Goal: Task Accomplishment & Management: Manage account settings

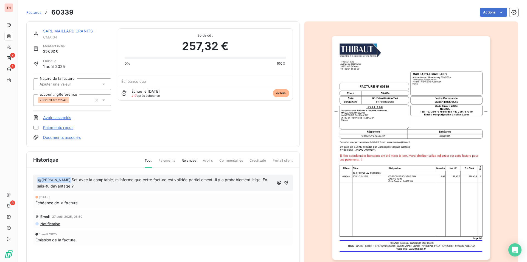
drag, startPoint x: 89, startPoint y: 187, endPoint x: 83, endPoint y: 180, distance: 9.1
click at [83, 180] on p "﻿ @ [PERSON_NAME] VAN DER BIEST ﻿ Sct avec la comptable, m'informe que cette fa…" at bounding box center [155, 183] width 237 height 13
copy span "Sct avec la comptable, m'informe que cette facture est validée partiellement. I…"
click at [284, 181] on icon "button" at bounding box center [285, 182] width 5 height 5
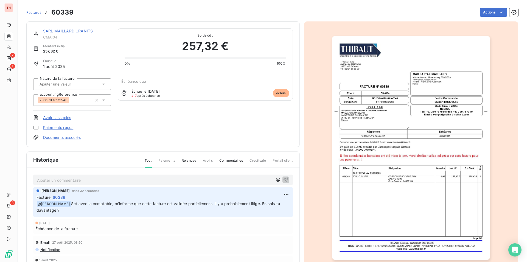
click at [76, 30] on link "SARL MAILLARD GRANITS" at bounding box center [68, 31] width 50 height 5
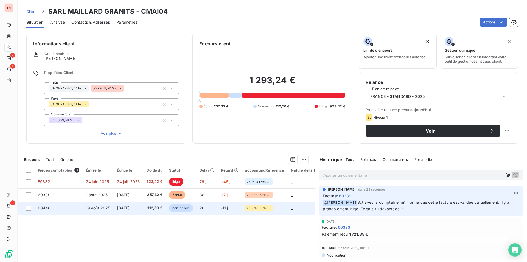
click at [121, 207] on span "[DATE]" at bounding box center [123, 207] width 13 height 5
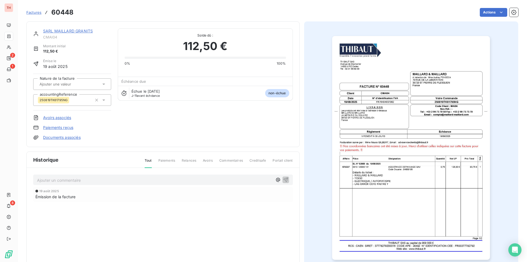
click at [65, 180] on p "Ajouter un commentaire ﻿" at bounding box center [155, 180] width 236 height 7
click at [276, 178] on icon "button" at bounding box center [278, 179] width 5 height 5
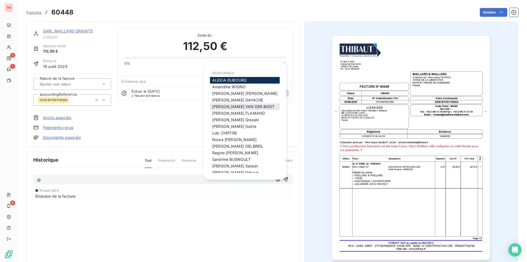
click at [234, 106] on span "[PERSON_NAME]" at bounding box center [243, 106] width 62 height 5
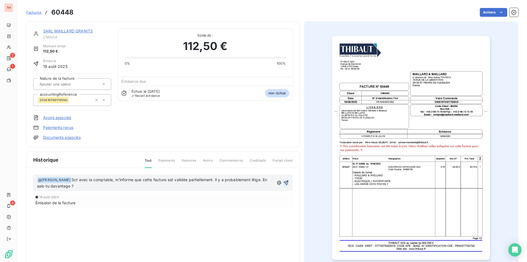
click at [285, 182] on icon "button" at bounding box center [286, 182] width 5 height 5
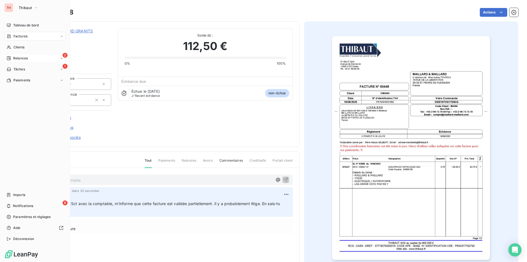
click at [14, 56] on span "Relances" at bounding box center [20, 58] width 15 height 5
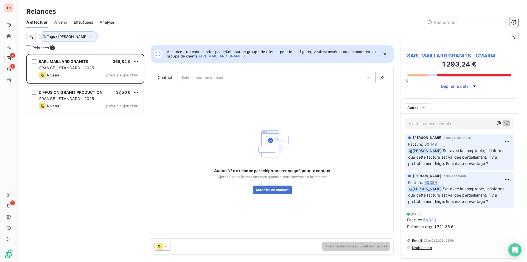
scroll to position [204, 114]
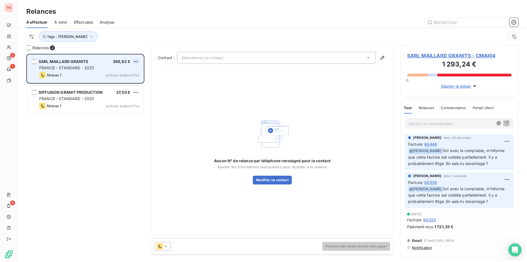
click at [135, 60] on html "TH 2 1 8 Relances À effectuer À venir Effectuées Analyse Tags : [PERSON_NAME] R…" at bounding box center [263, 131] width 527 height 262
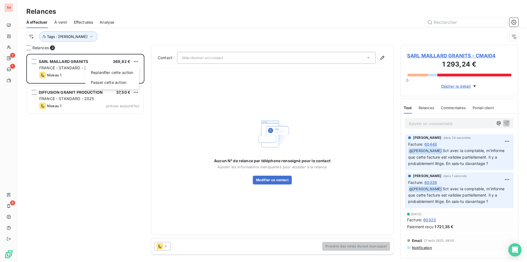
click at [368, 56] on html "TH 2 1 8 Relances À effectuer À venir Effectuées Analyse Tags : [PERSON_NAME] R…" at bounding box center [263, 131] width 527 height 262
click at [368, 57] on icon at bounding box center [368, 57] width 5 height 5
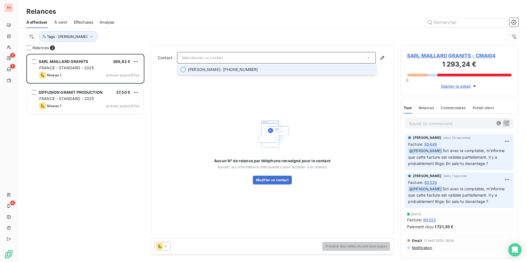
click at [220, 69] on span "[PERSON_NAME]" at bounding box center [204, 69] width 32 height 5
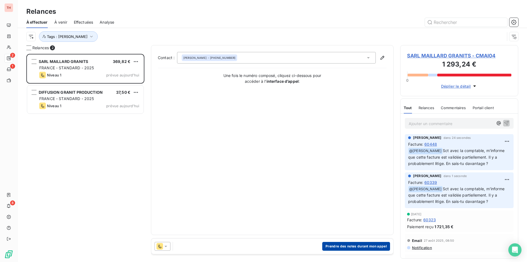
click at [339, 244] on button "Prendre des notes durant mon appel" at bounding box center [356, 246] width 68 height 9
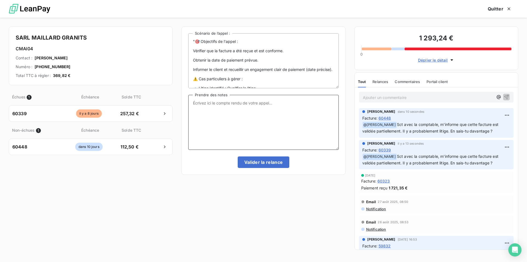
click at [207, 101] on textarea "Prendre des notes" at bounding box center [263, 122] width 150 height 55
type textarea "s"
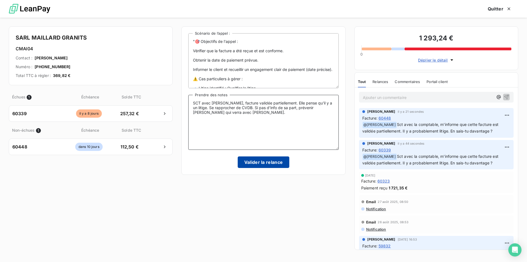
type textarea "SCT avec [PERSON_NAME], facture validée partiellement. Elle pense qu'il y a un …"
drag, startPoint x: 250, startPoint y: 160, endPoint x: 255, endPoint y: 159, distance: 5.7
click at [250, 160] on button "Valider la relance" at bounding box center [264, 162] width 52 height 12
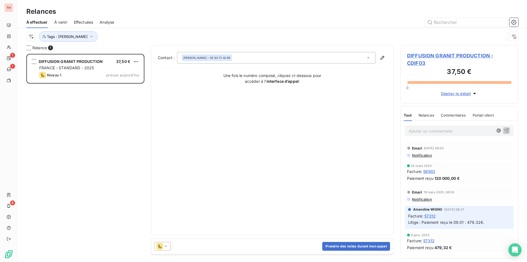
click at [422, 55] on span "DIFFUSION GRANIT PRODUCTION - CDIF03" at bounding box center [459, 59] width 104 height 15
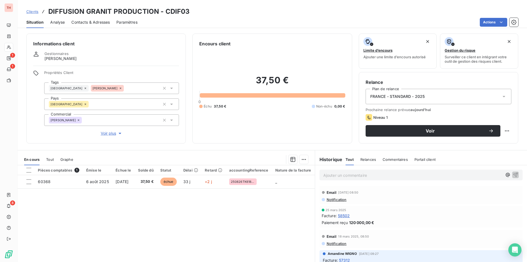
scroll to position [26, 0]
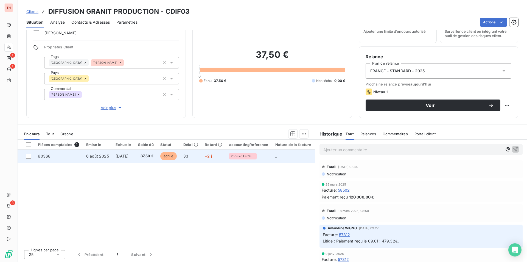
click at [129, 154] on span "[DATE]" at bounding box center [122, 156] width 13 height 5
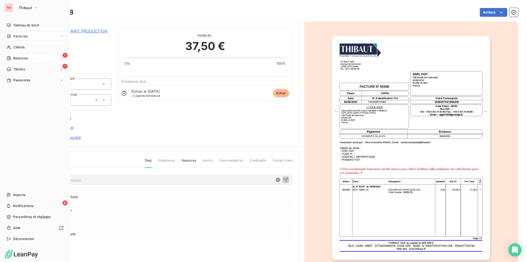
click at [28, 56] on div "1 Relances" at bounding box center [34, 58] width 61 height 9
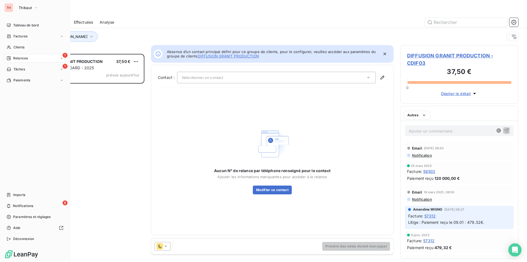
scroll to position [204, 114]
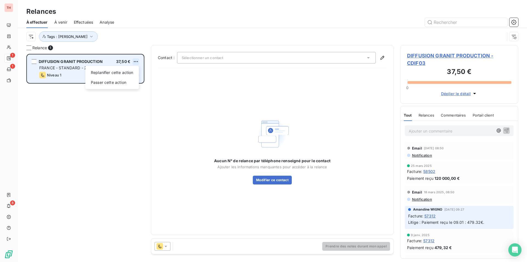
click at [137, 59] on html "TH 1 1 8 Relances À effectuer À venir Effectuées Analyse Tags : [PERSON_NAME] R…" at bounding box center [263, 131] width 527 height 262
click at [131, 73] on div "Replanifier cette action" at bounding box center [112, 72] width 49 height 9
select select "8"
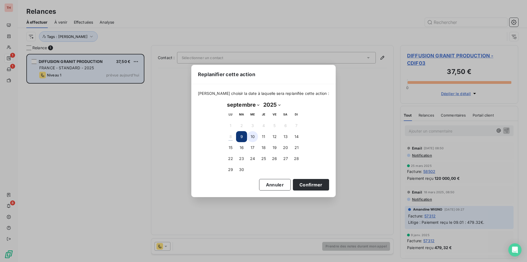
click at [252, 135] on button "10" at bounding box center [252, 136] width 11 height 11
drag, startPoint x: 309, startPoint y: 183, endPoint x: 338, endPoint y: 171, distance: 31.8
click at [309, 183] on button "Confirmer" at bounding box center [311, 185] width 36 height 12
